Goal: Task Accomplishment & Management: Use online tool/utility

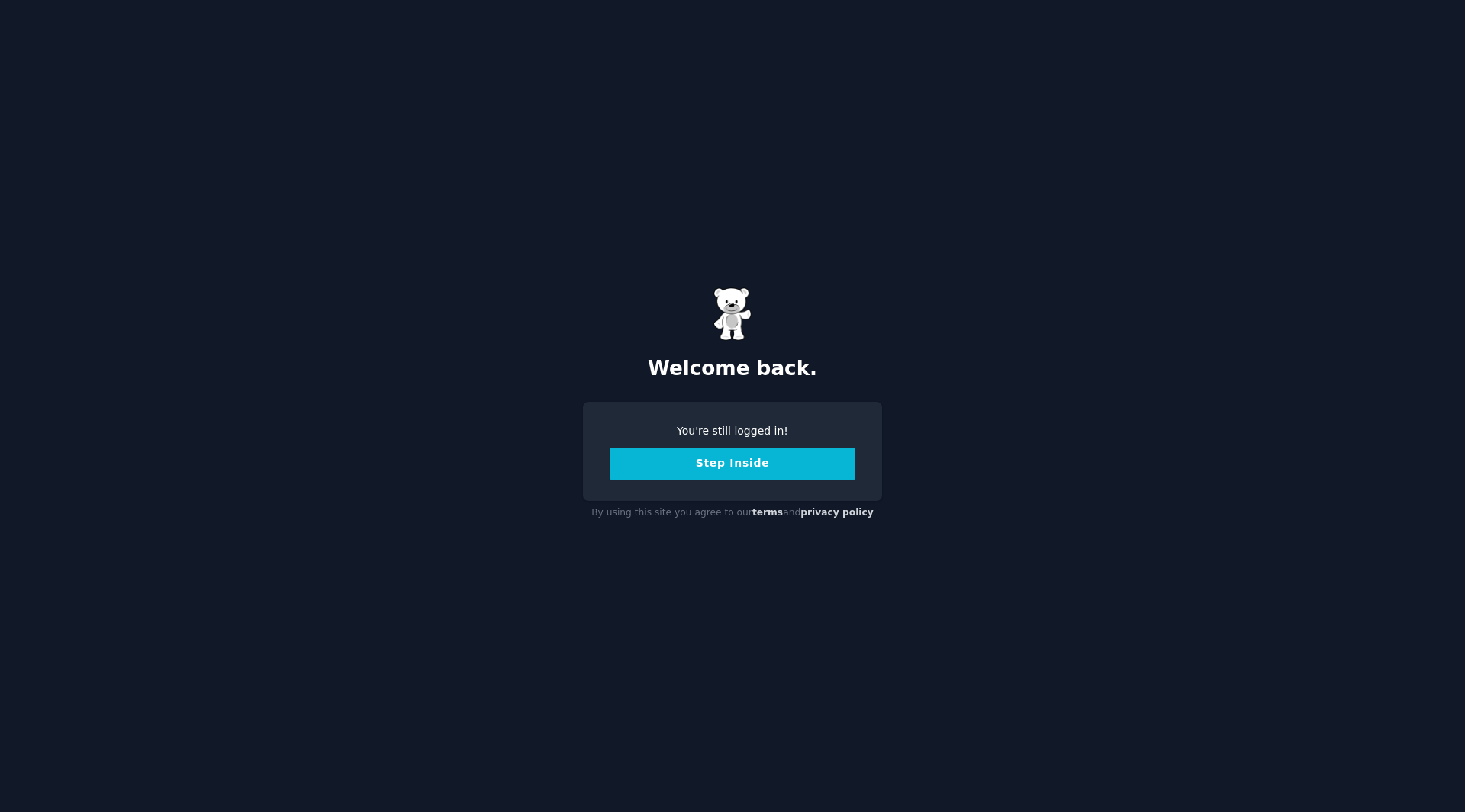
click at [774, 463] on button "Step Inside" at bounding box center [732, 463] width 246 height 32
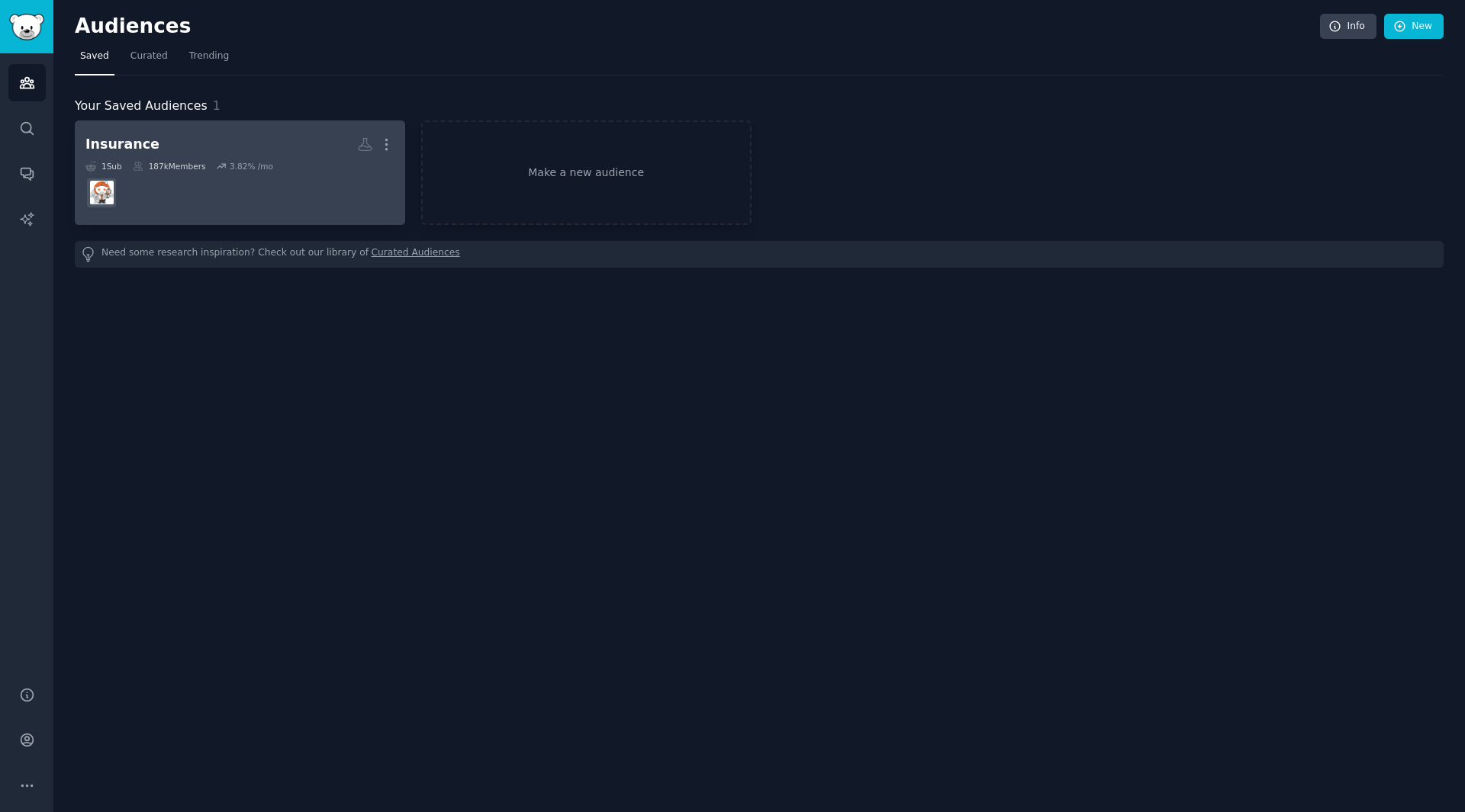
click at [122, 141] on div "Insurance" at bounding box center [122, 144] width 74 height 19
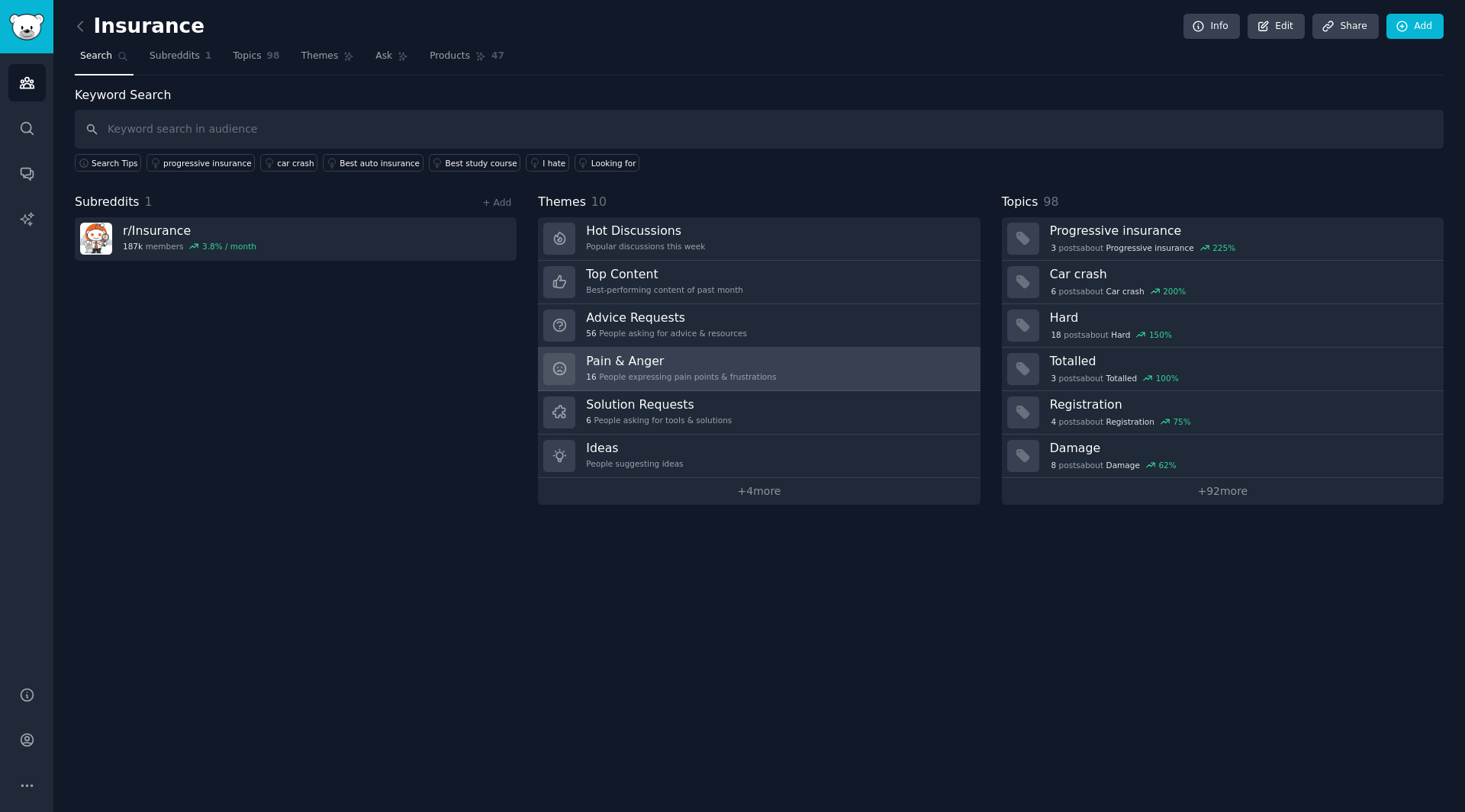
click at [696, 382] on div "Pain & Anger 16 People expressing pain points & frustrations" at bounding box center [681, 369] width 190 height 32
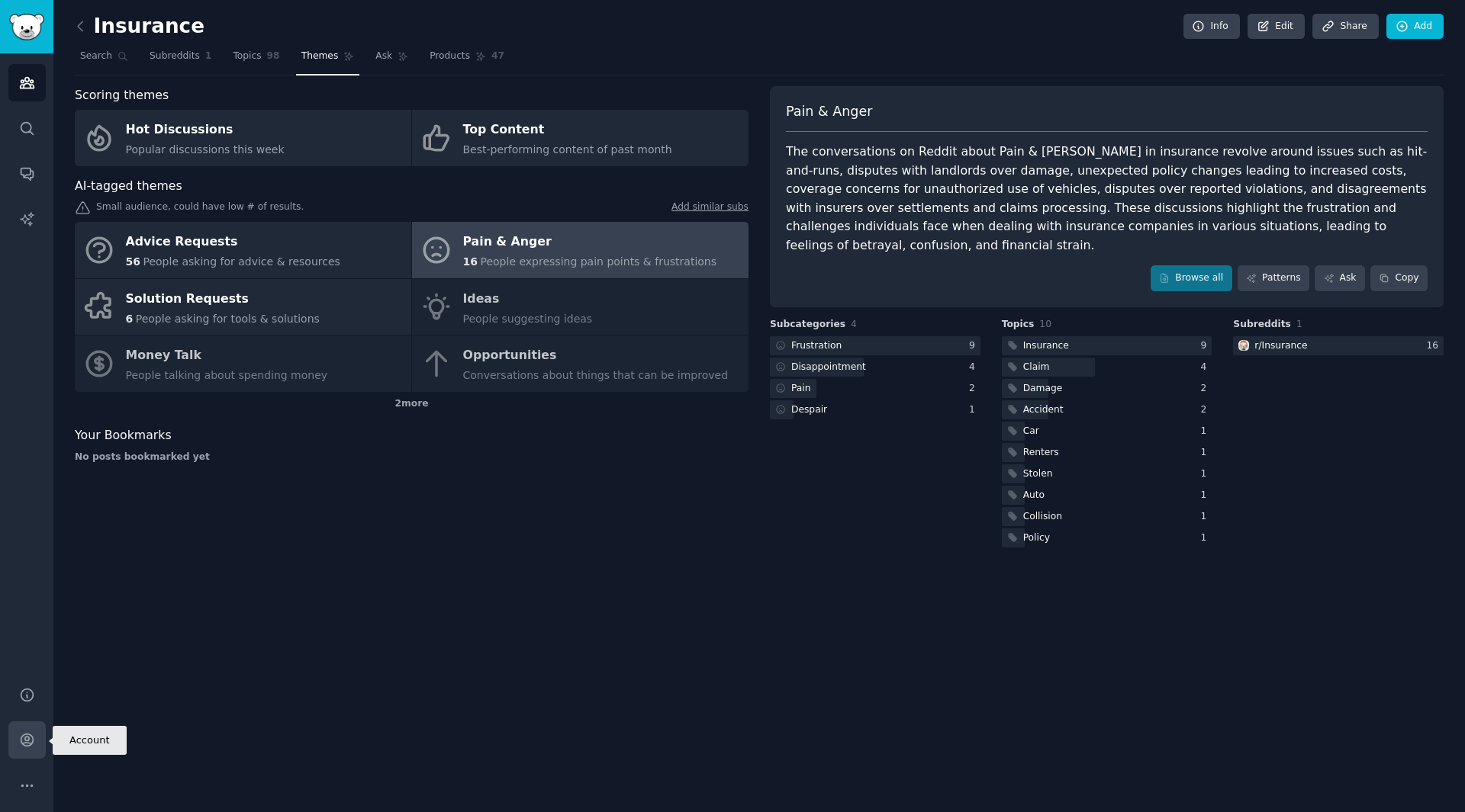
click at [25, 737] on icon "Sidebar" at bounding box center [27, 741] width 12 height 12
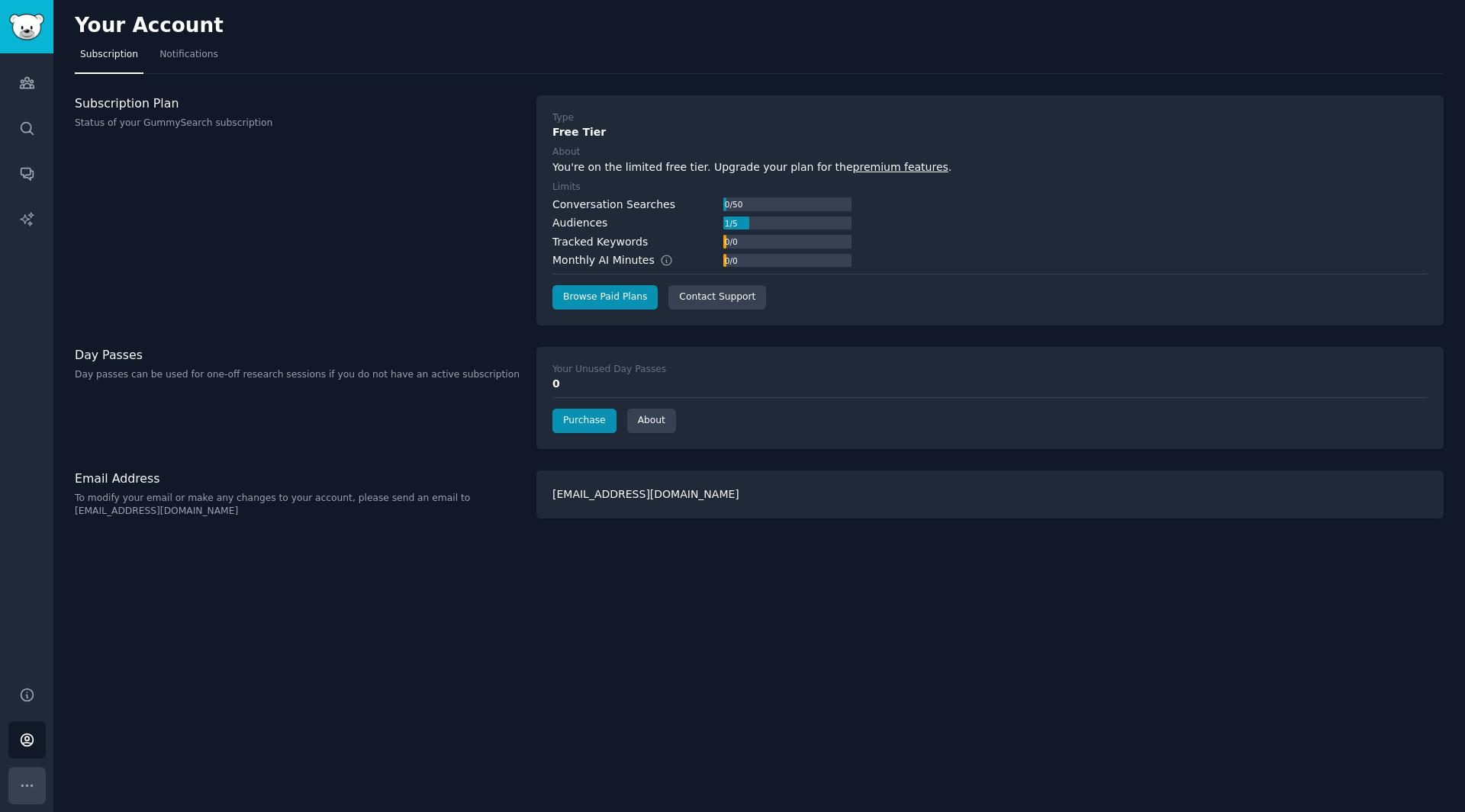
click at [33, 778] on icon "Sidebar" at bounding box center [27, 786] width 16 height 16
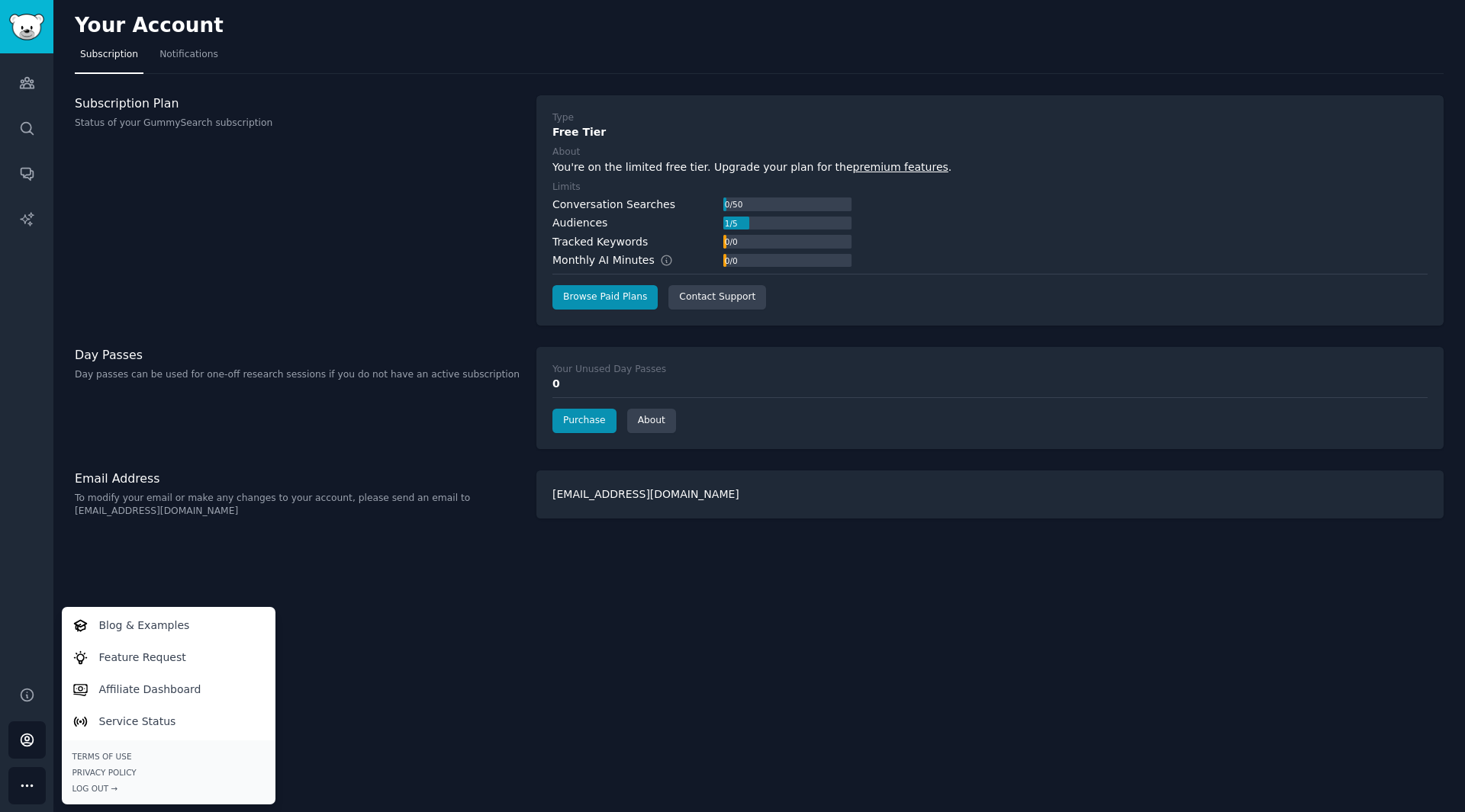
click at [491, 661] on div "Your Account Subscription Notifications Subscription Plan Status of your GummyS…" at bounding box center [759, 406] width 1412 height 812
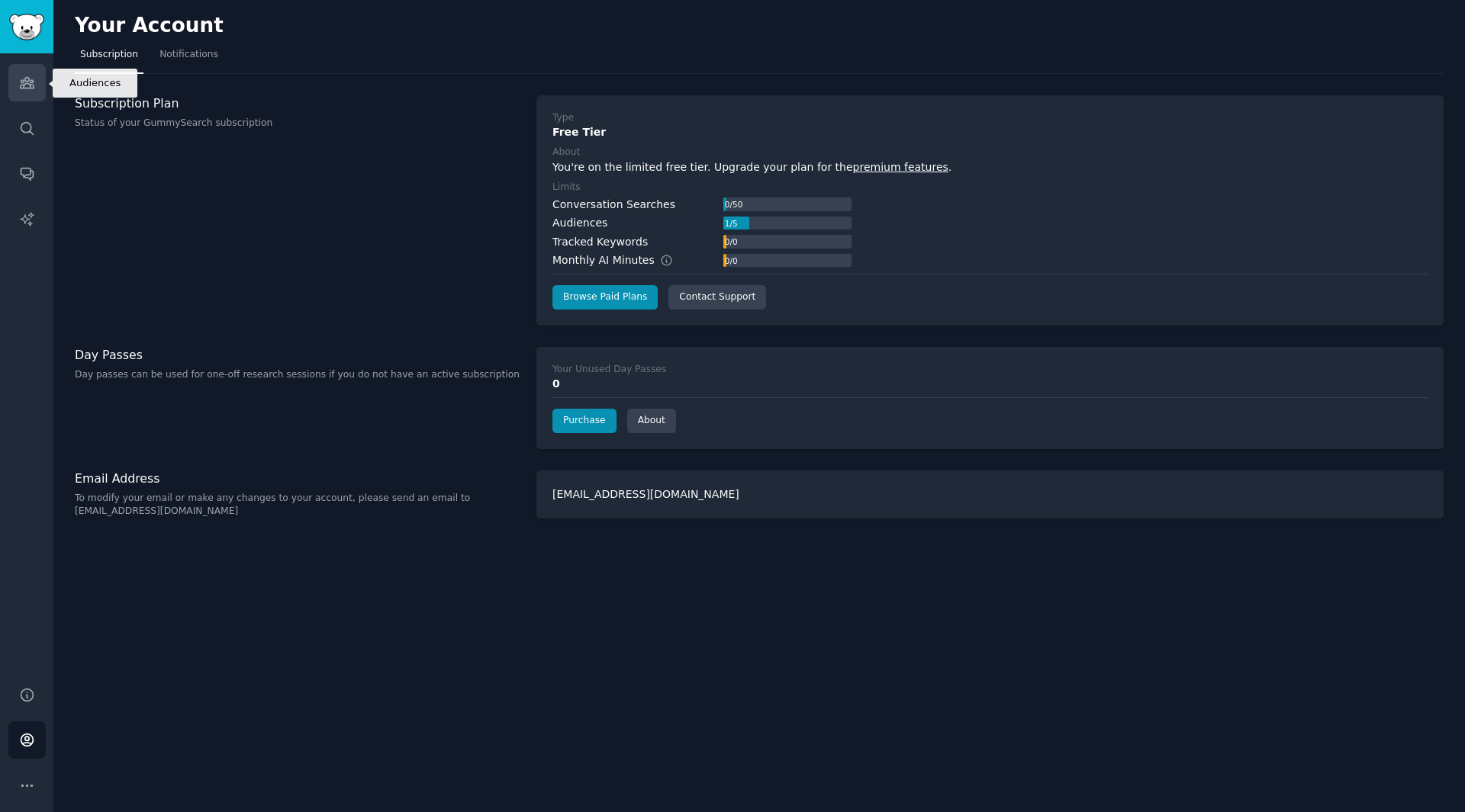
click at [21, 84] on icon "Sidebar" at bounding box center [27, 83] width 16 height 16
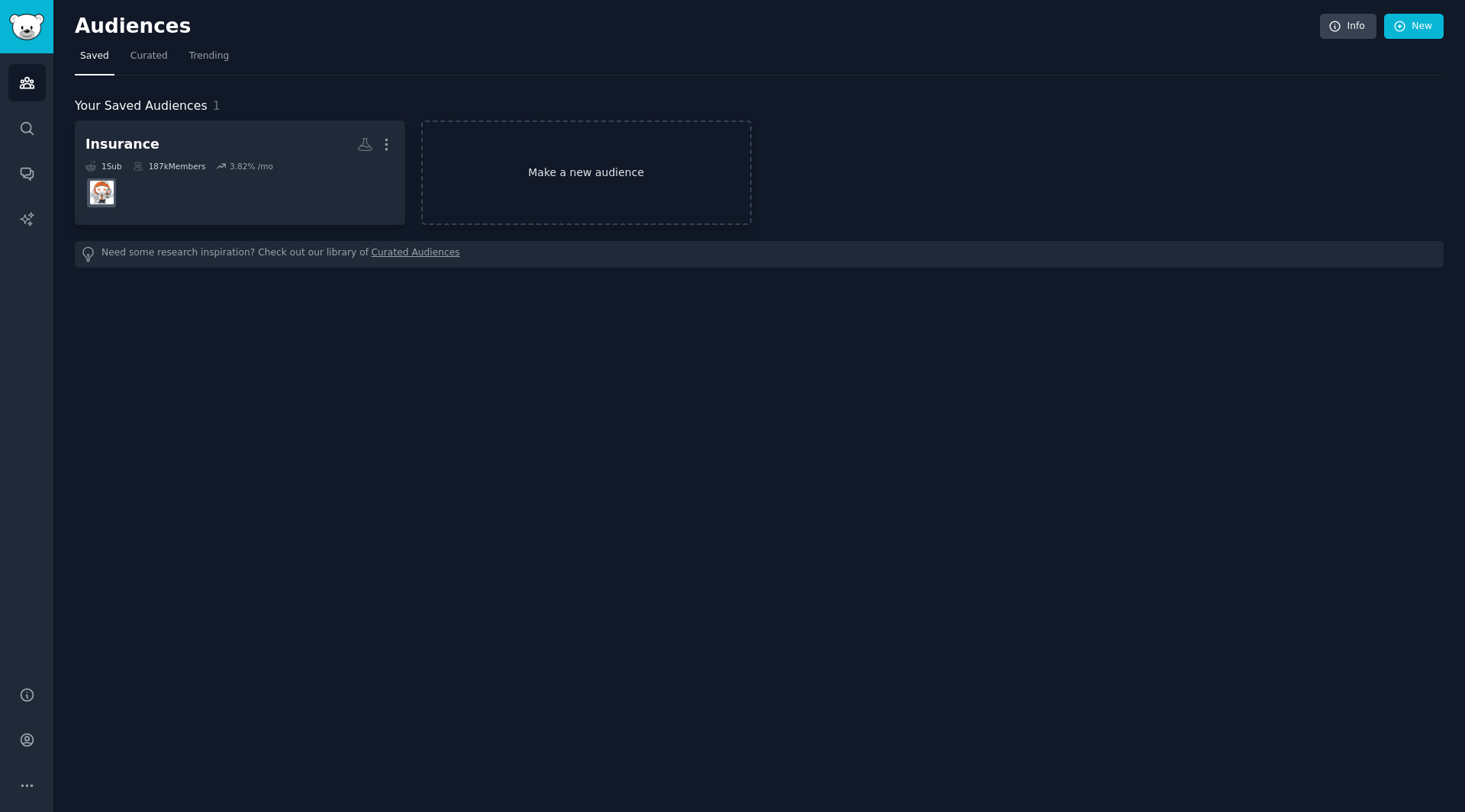
click at [603, 180] on link "Make a new audience" at bounding box center [586, 173] width 330 height 105
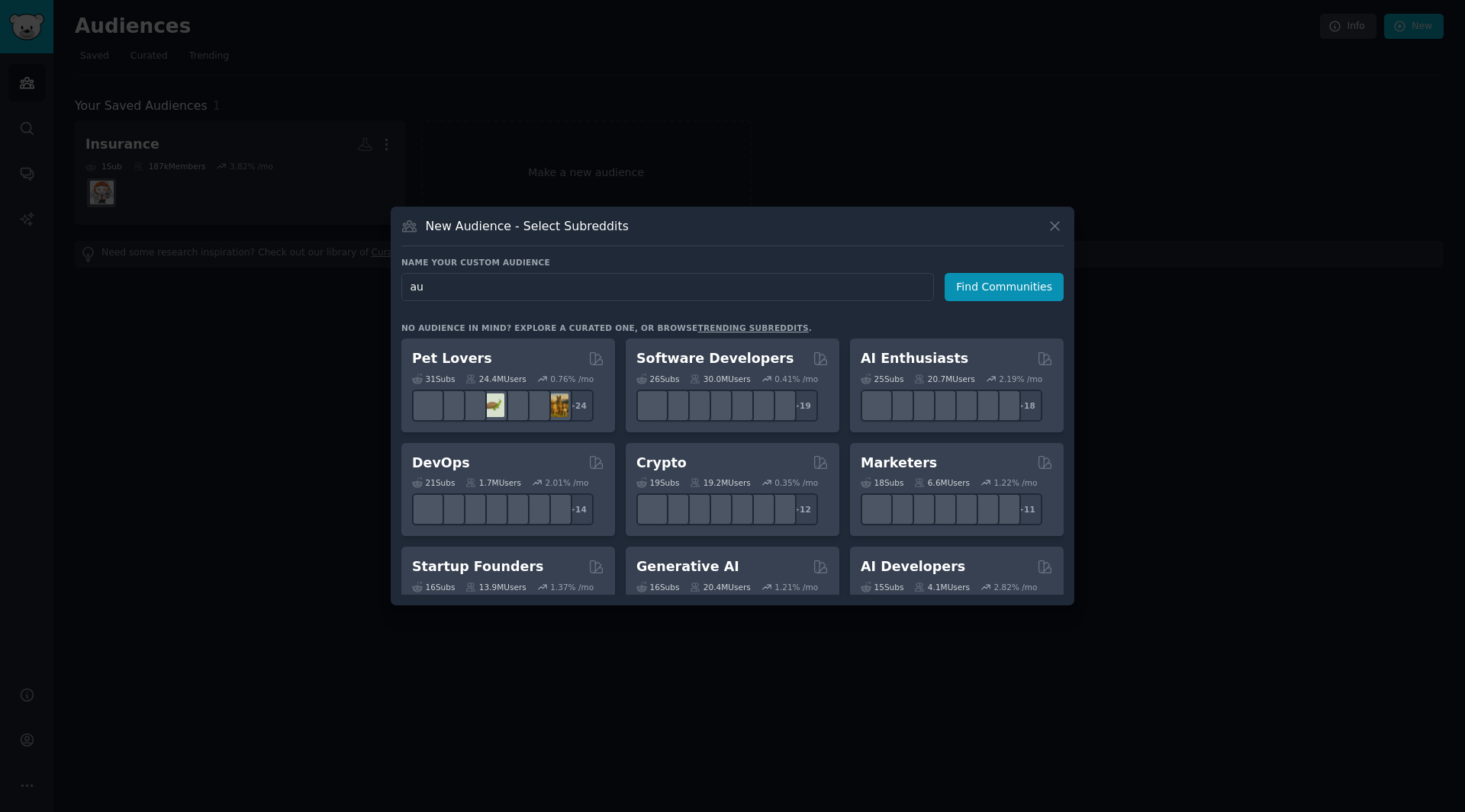
type input "a"
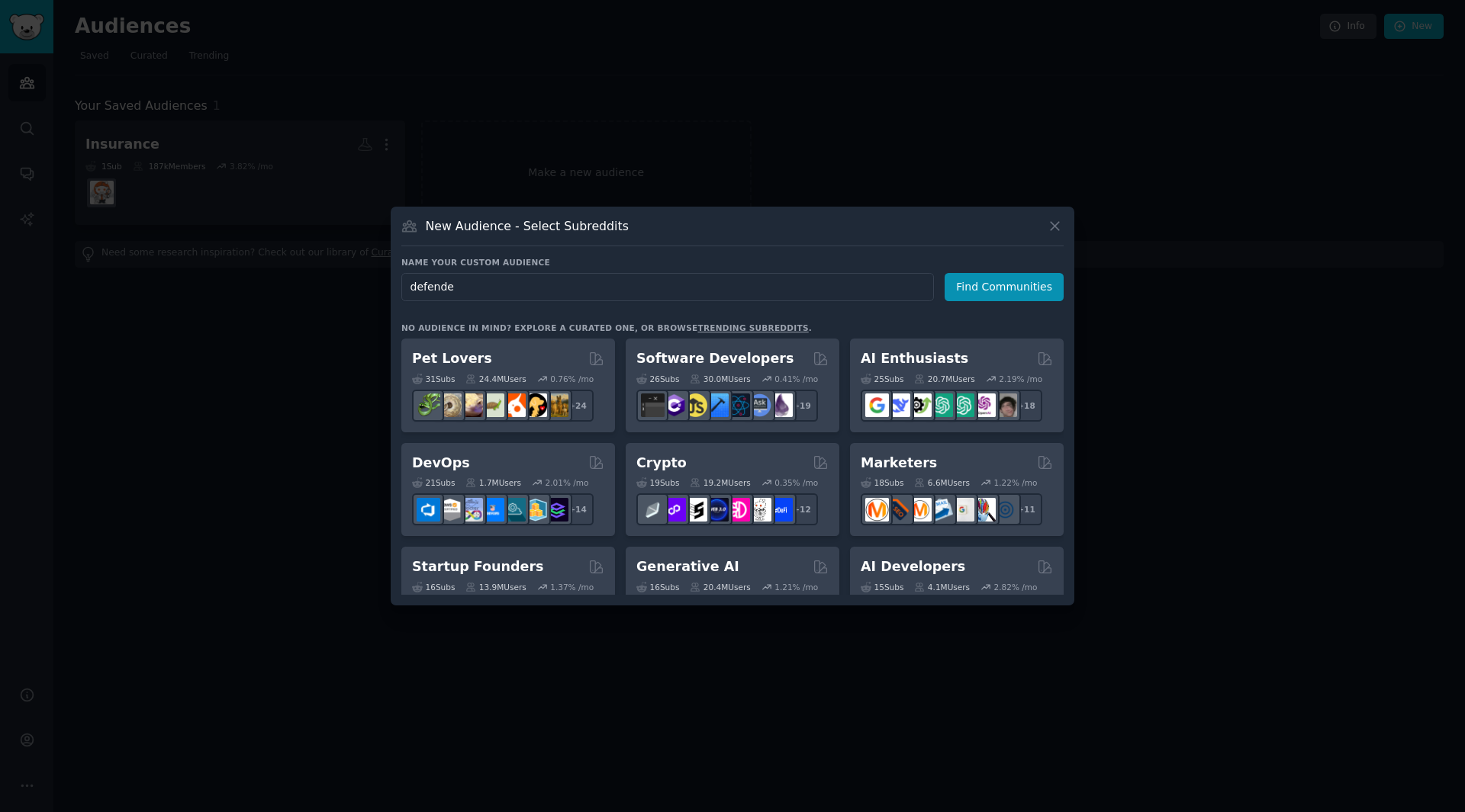
type input "defender"
click button "Find Communities" at bounding box center [1004, 286] width 119 height 29
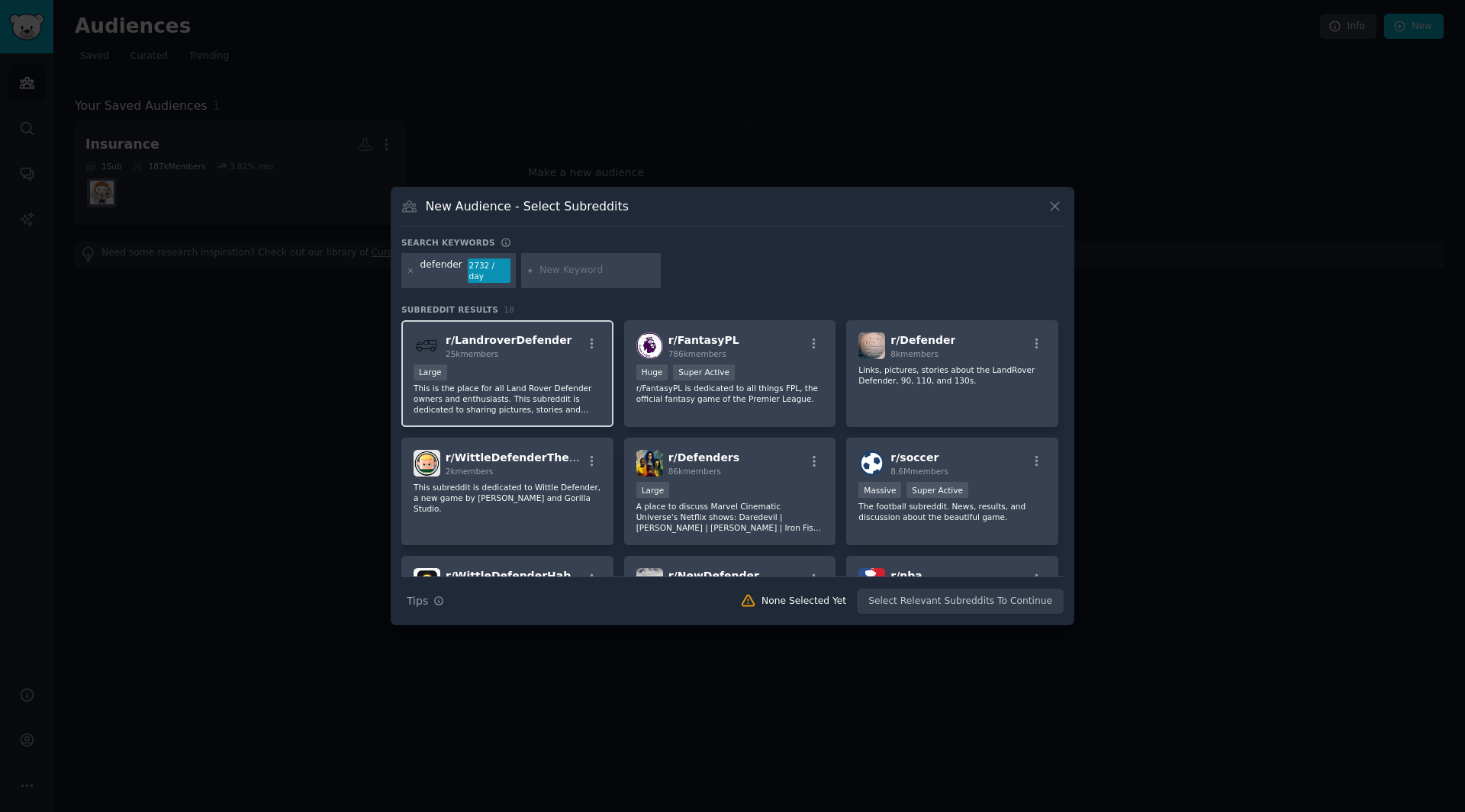
click at [489, 384] on p "This is the place for all Land Rover Defender owners and enthusiasts. This subr…" at bounding box center [508, 399] width 188 height 32
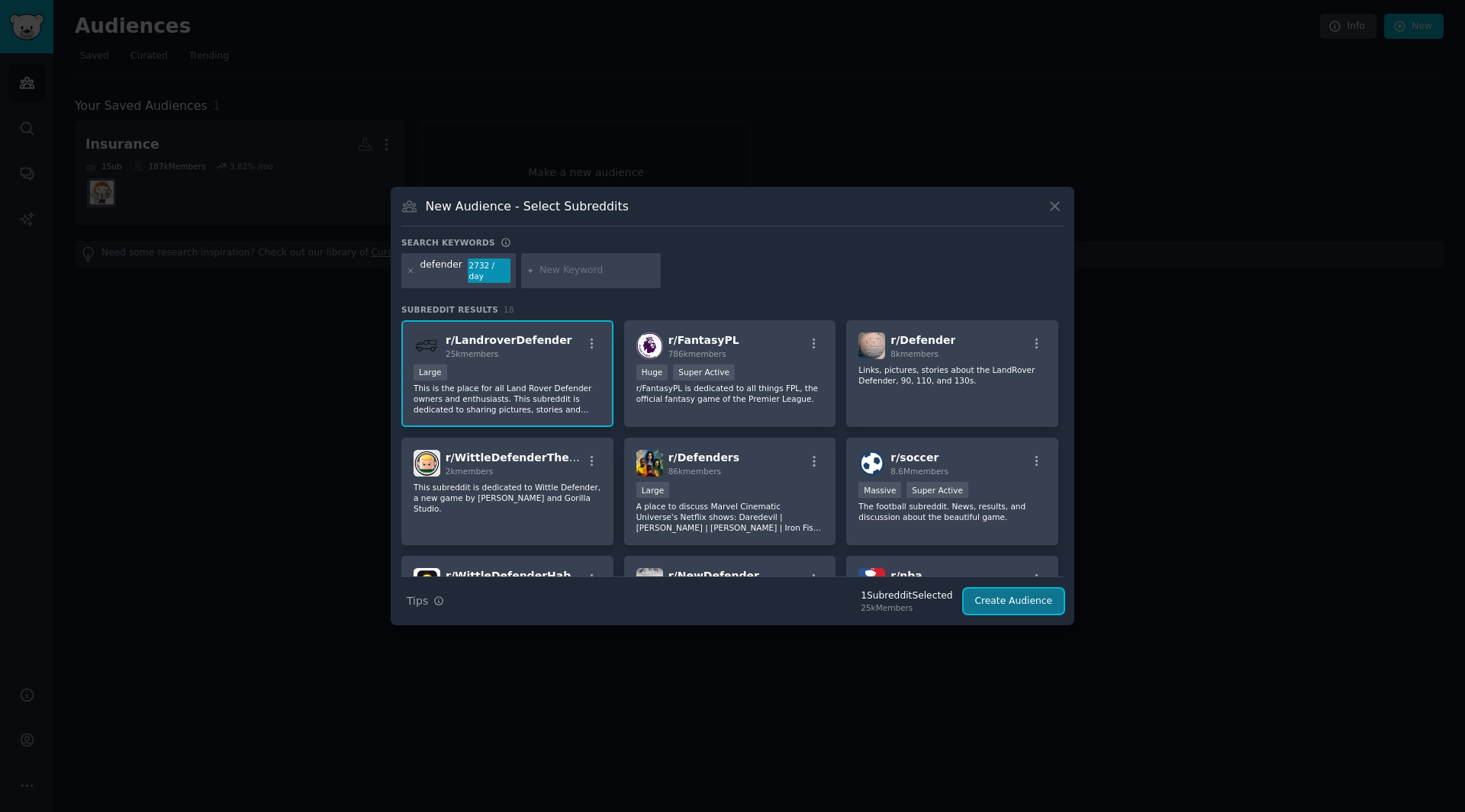
click at [997, 591] on button "Create Audience" at bounding box center [1014, 602] width 101 height 26
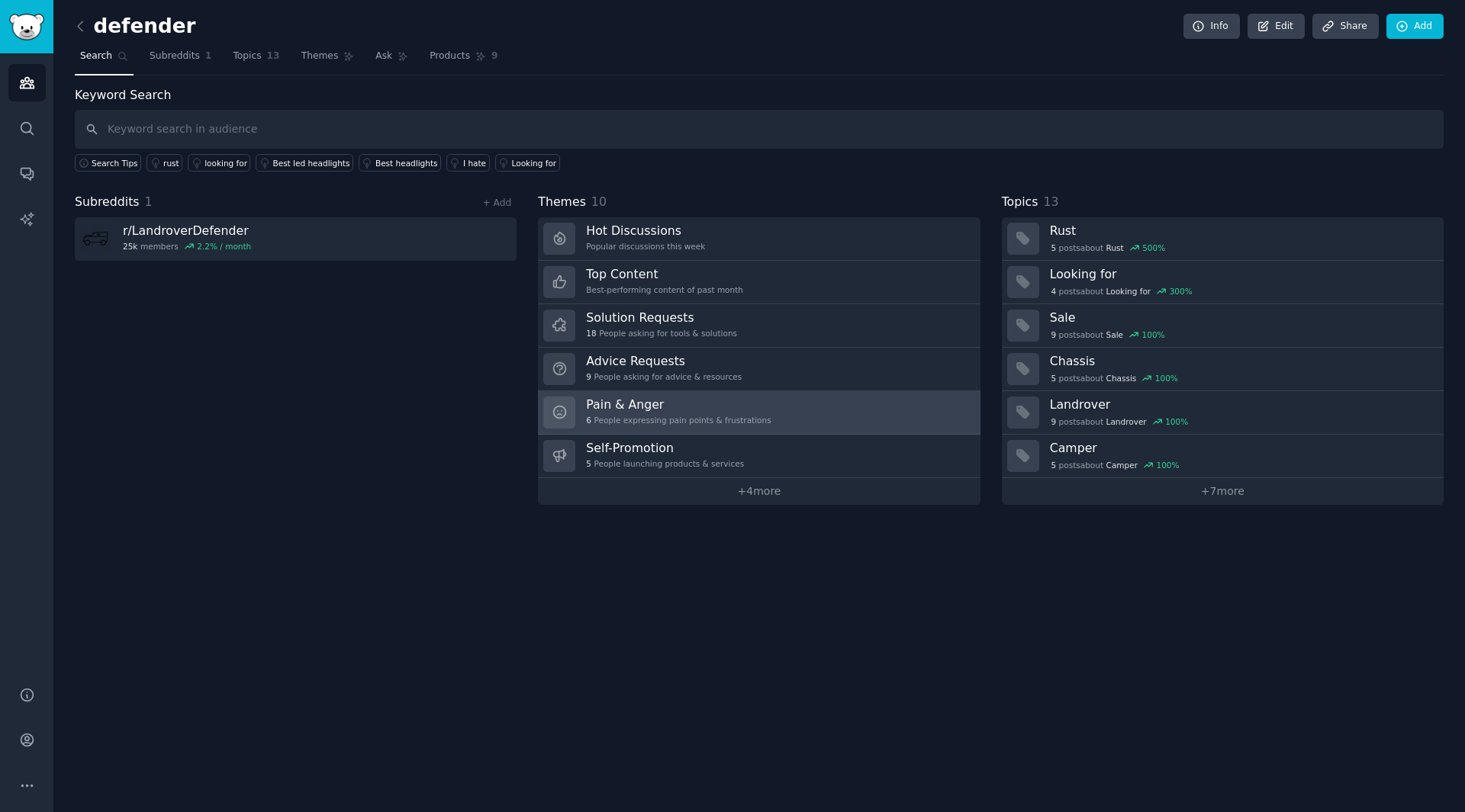
click at [636, 405] on h3 "Pain & Anger" at bounding box center [678, 405] width 185 height 16
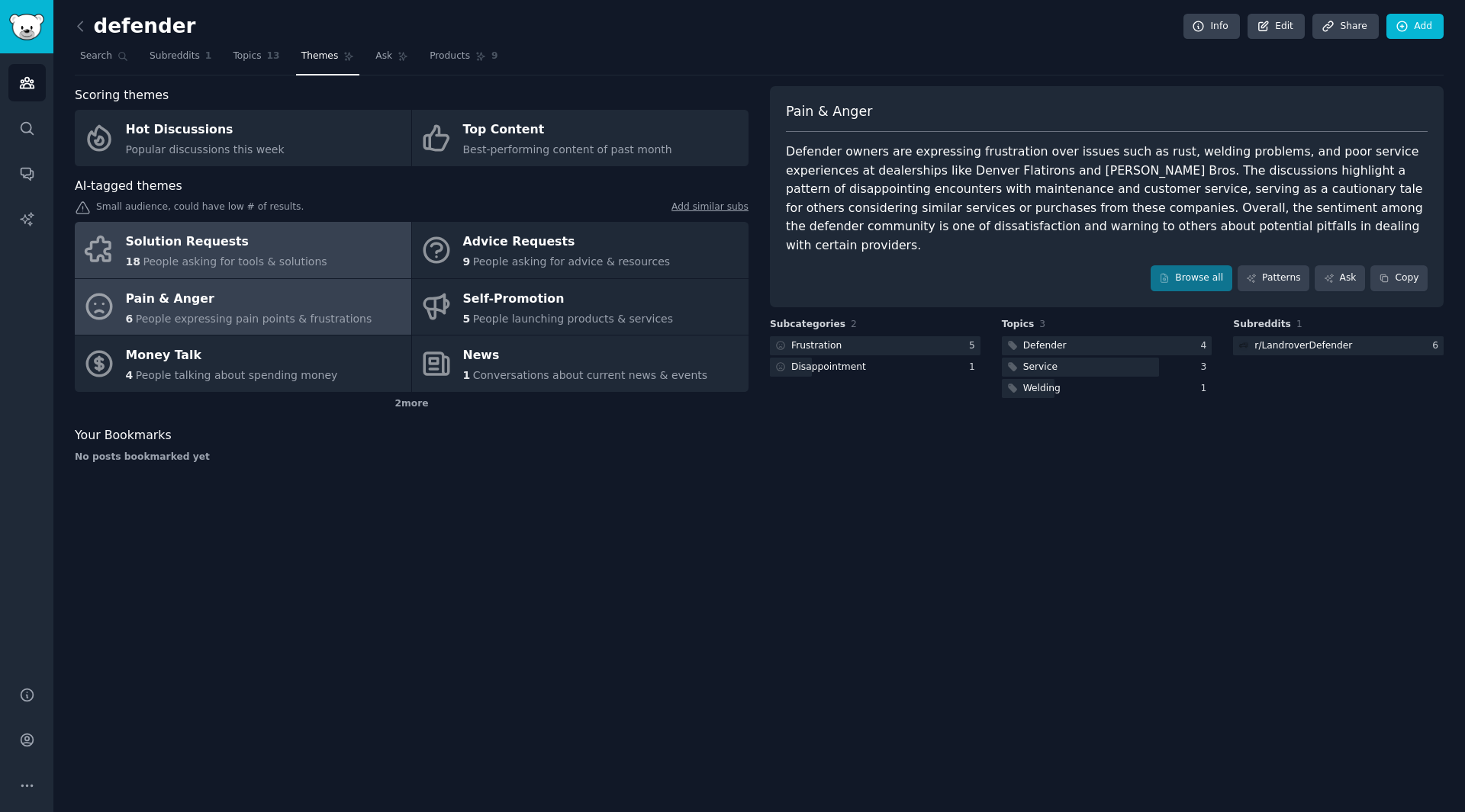
click at [350, 245] on link "Solution Requests 18 People asking for tools & solutions" at bounding box center [243, 250] width 337 height 56
